Goal: Navigation & Orientation: Find specific page/section

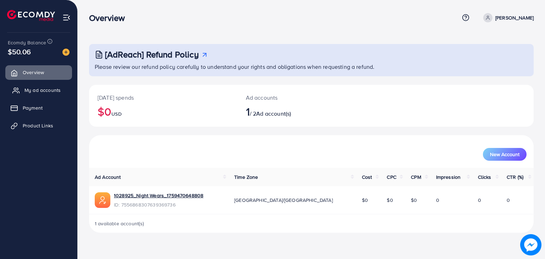
click at [44, 91] on span "My ad accounts" at bounding box center [42, 90] width 36 height 7
